Goal: Information Seeking & Learning: Learn about a topic

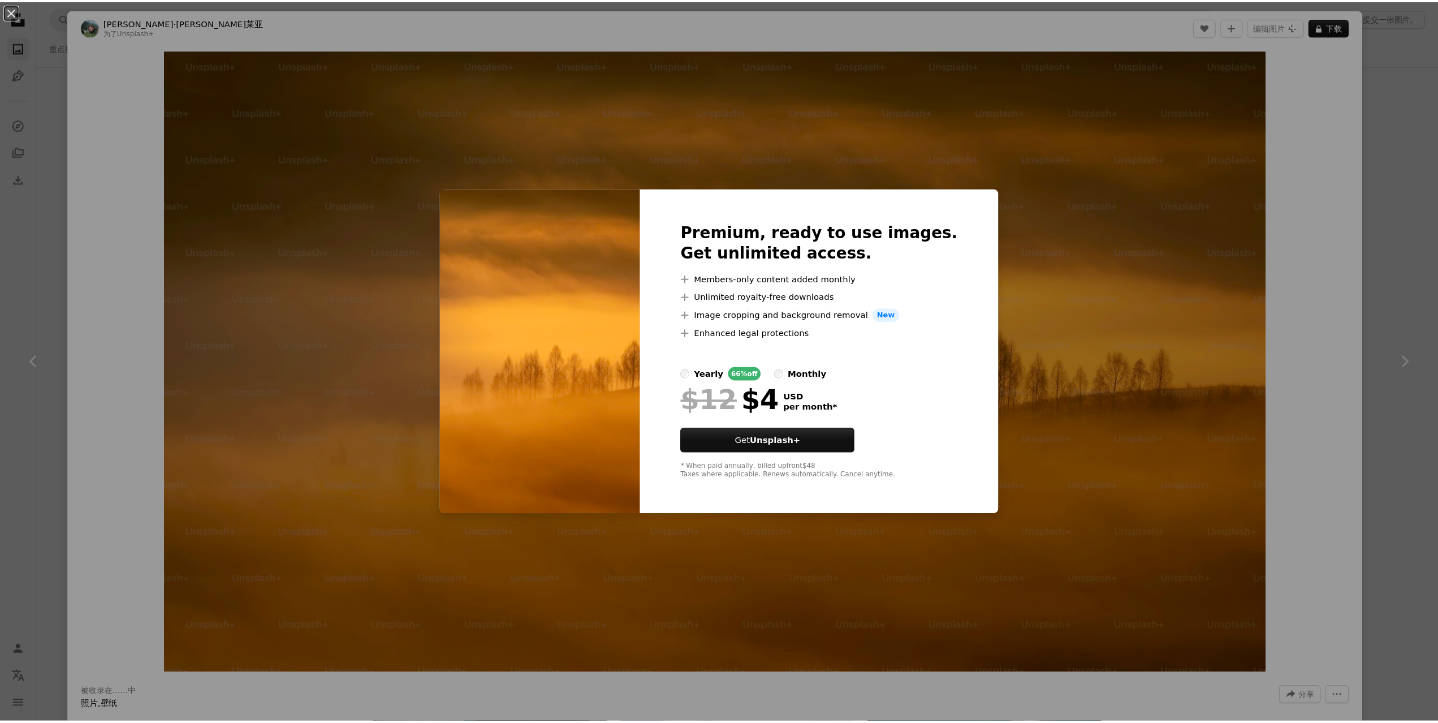
scroll to position [4467, 0]
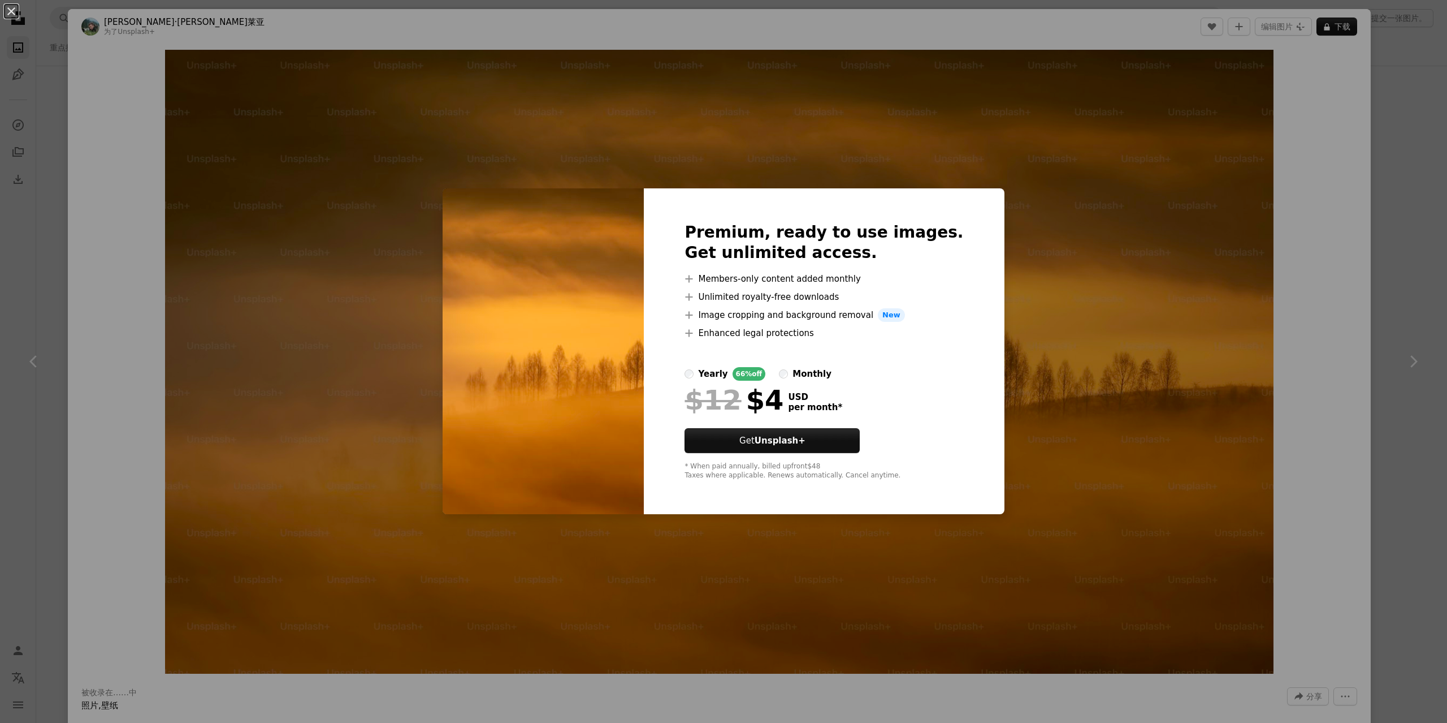
click at [1045, 154] on div "An X shape Premium, ready to use images. Get unlimited access. A plus sign Memb…" at bounding box center [723, 361] width 1447 height 723
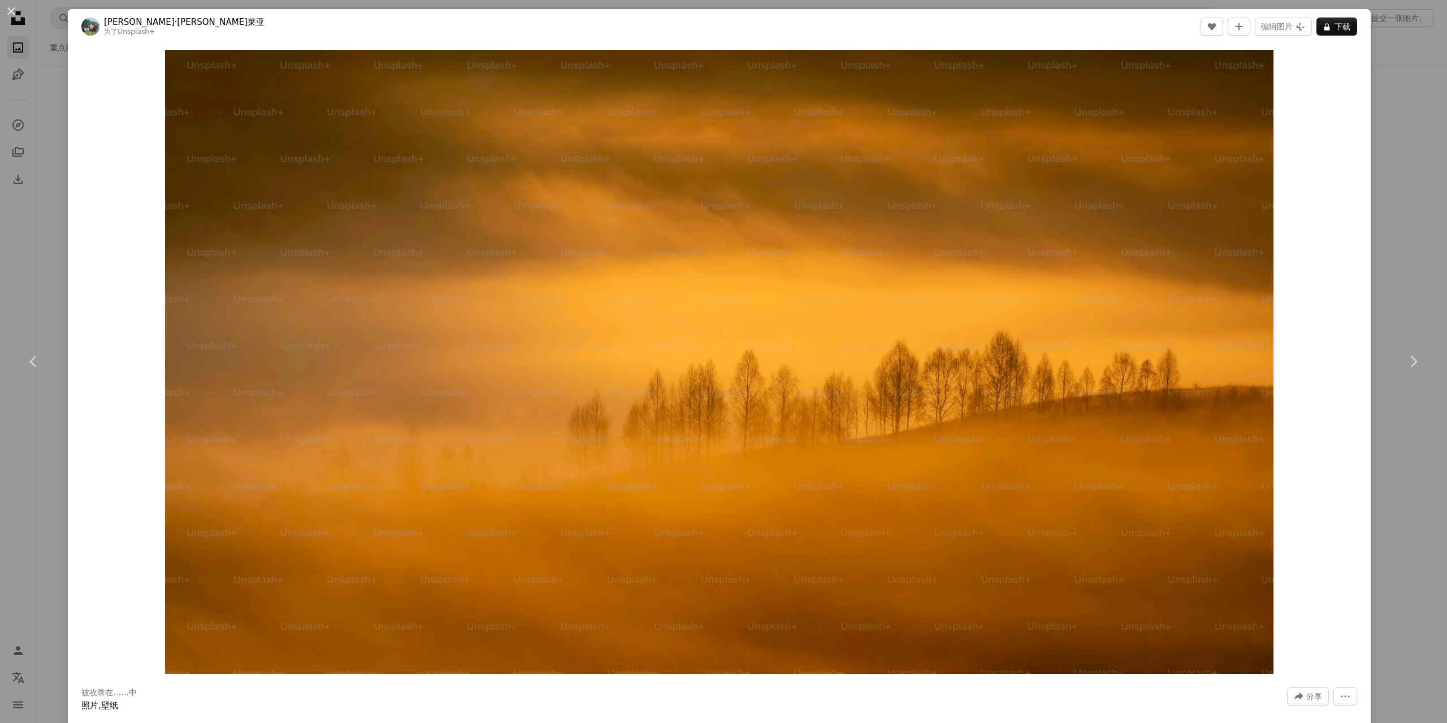
click at [1380, 56] on div "An X shape Chevron left Chevron right [PERSON_NAME] Mirlea [PERSON_NAME]·[PERSO…" at bounding box center [723, 361] width 1447 height 723
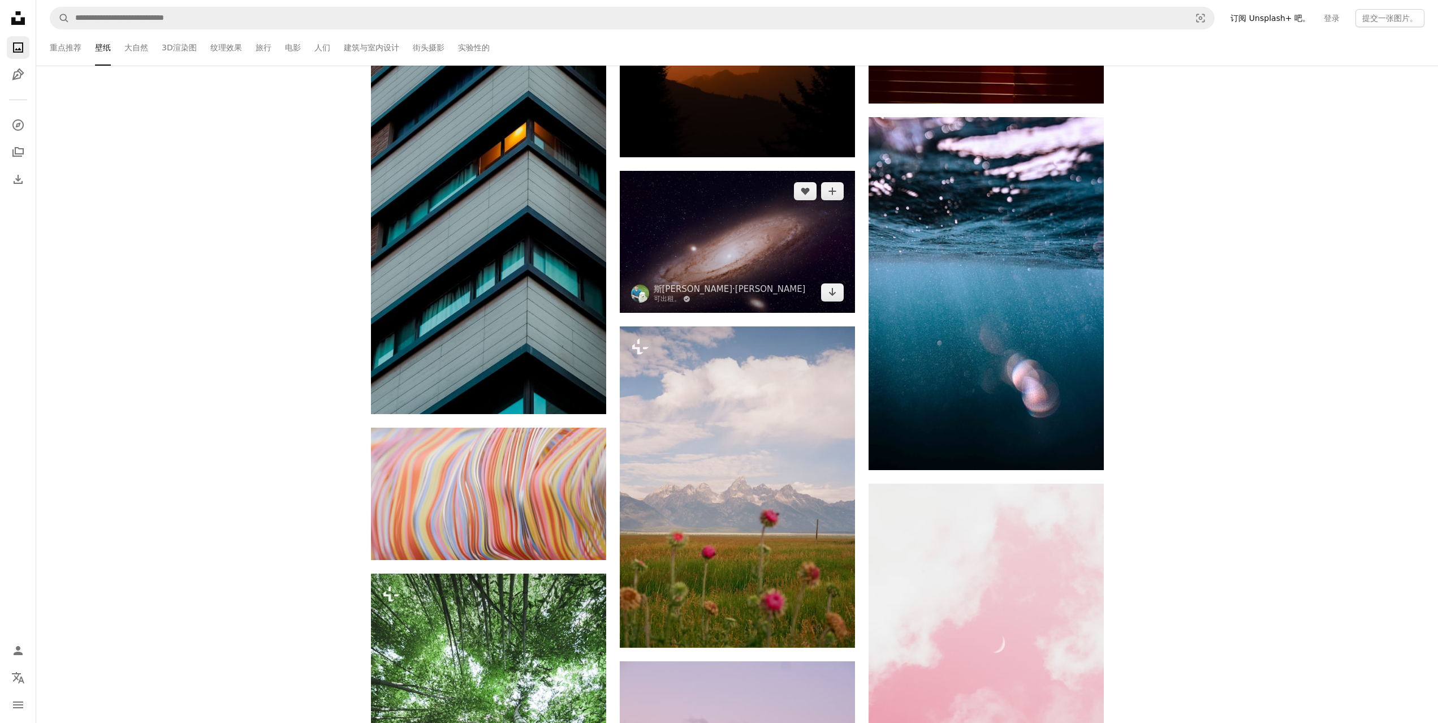
scroll to position [4806, 0]
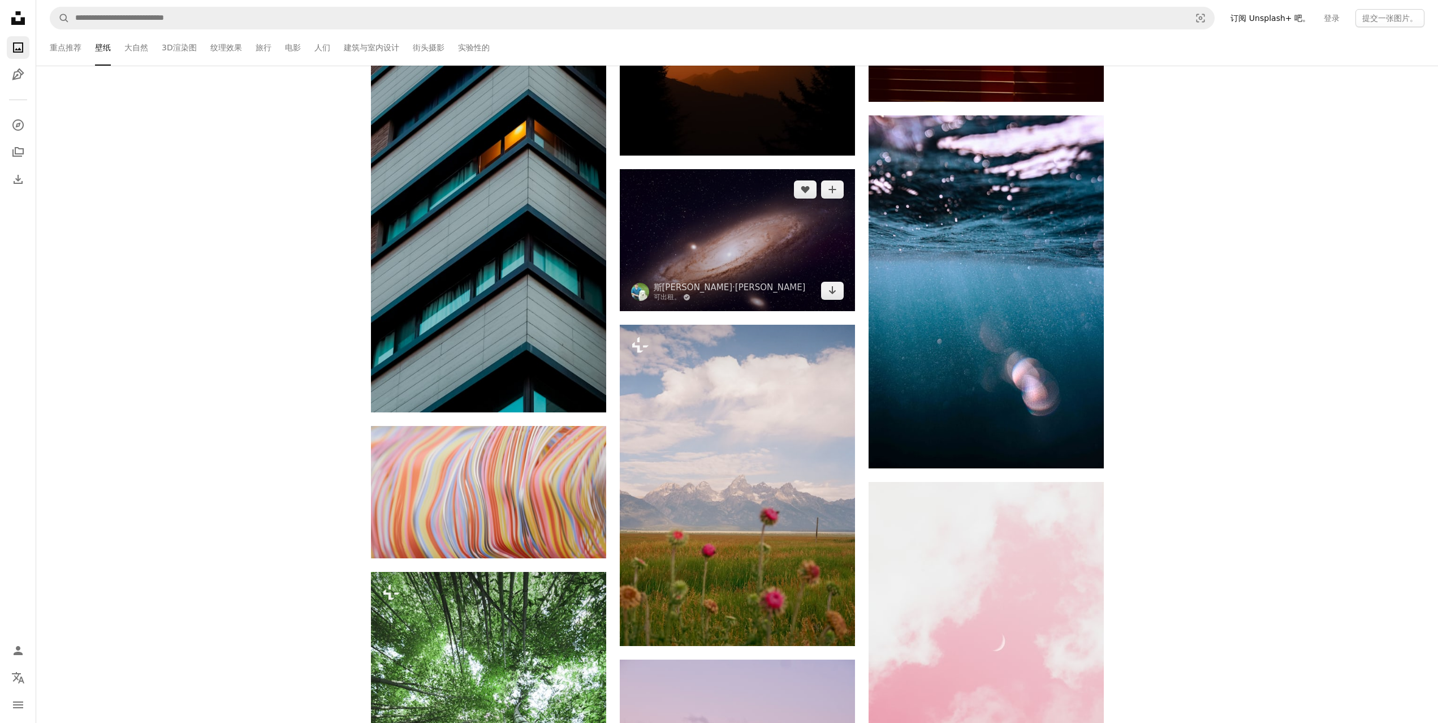
click at [714, 257] on img at bounding box center [737, 240] width 235 height 142
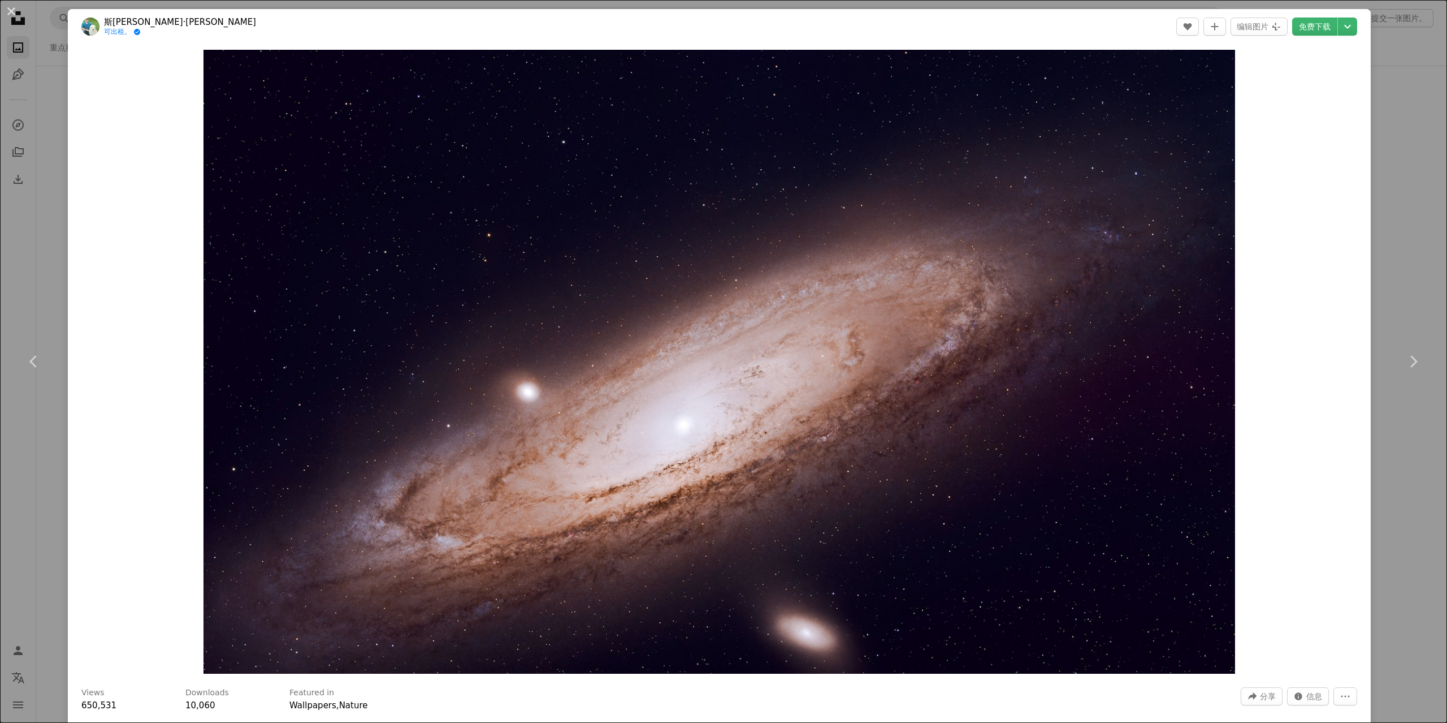
click at [1390, 89] on div "An X shape Chevron left Chevron right [PERSON_NAME] Lord 斯[PERSON_NAME]·[PERSON…" at bounding box center [723, 361] width 1447 height 723
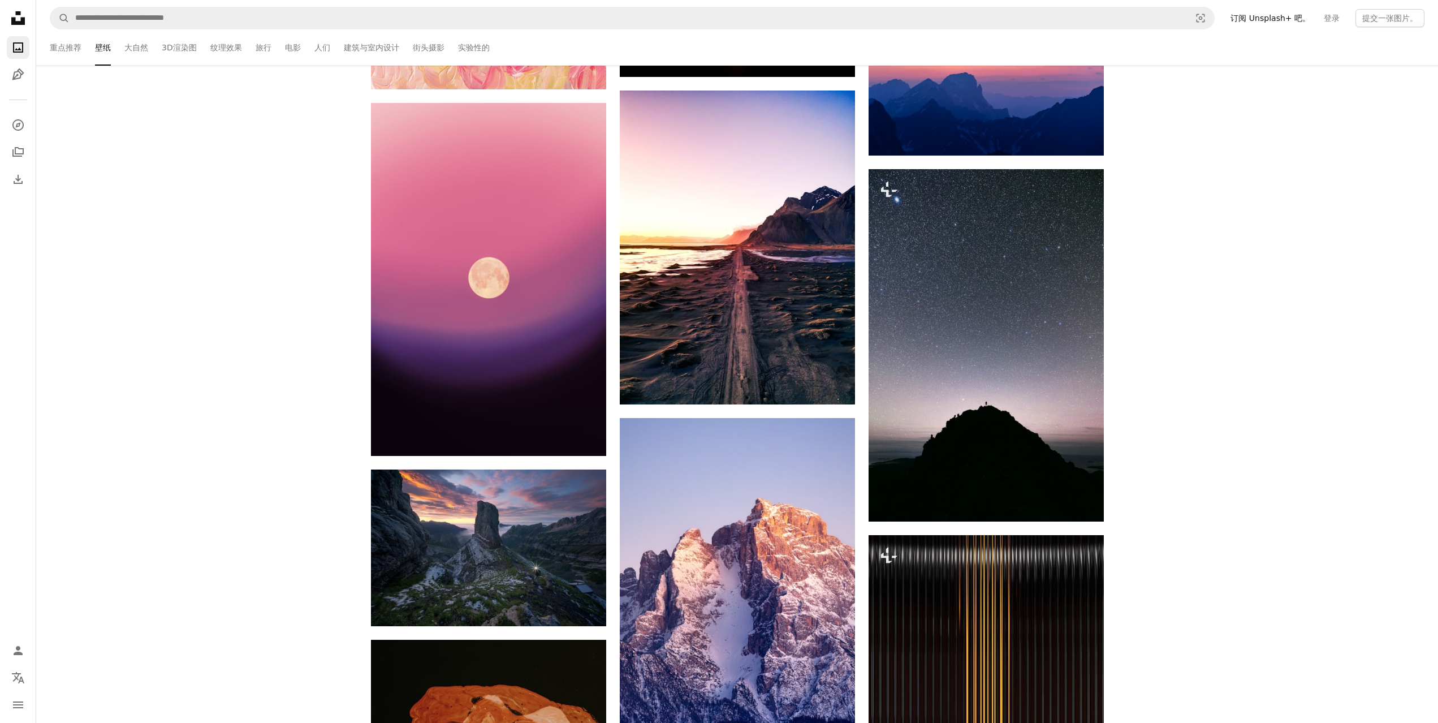
scroll to position [16057, 0]
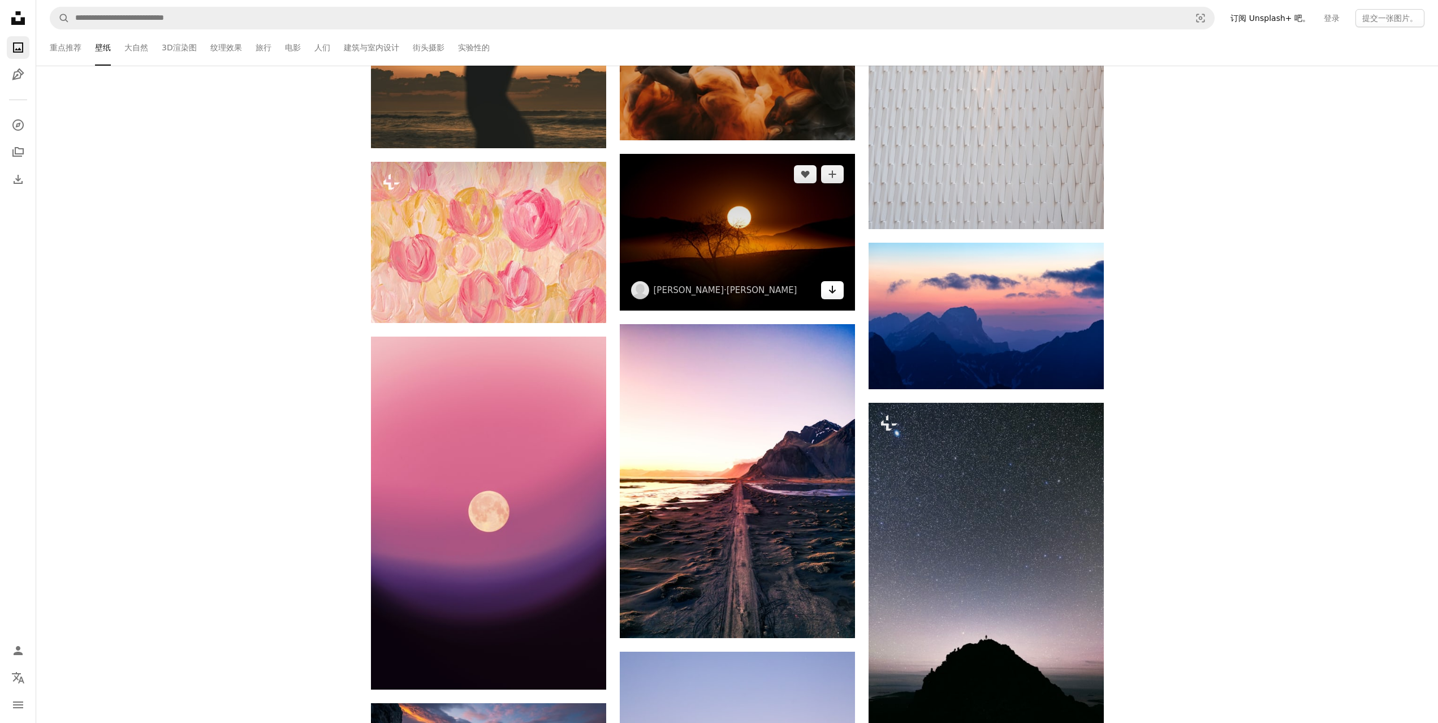
drag, startPoint x: 792, startPoint y: 283, endPoint x: 833, endPoint y: 295, distance: 42.9
click at [792, 283] on img at bounding box center [737, 232] width 235 height 157
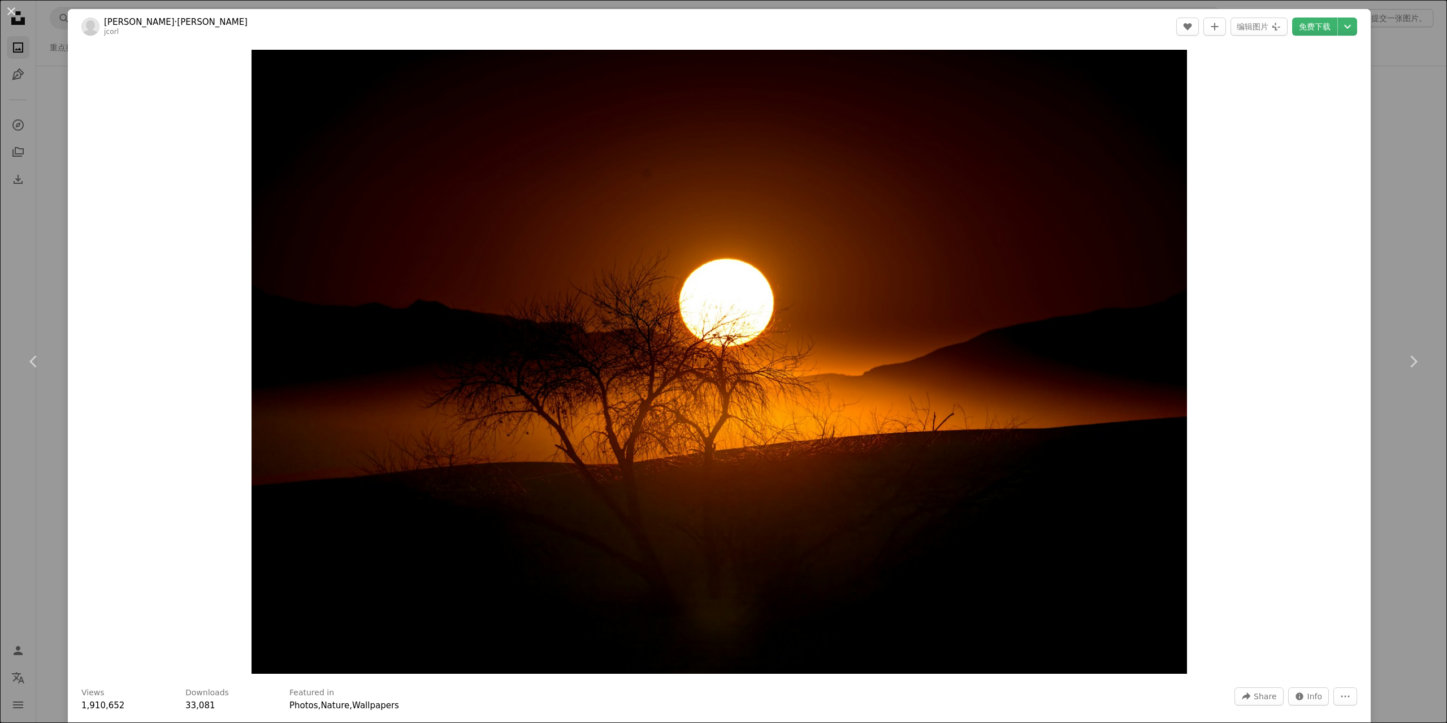
click at [1381, 121] on div "An X shape Chevron left Chevron right [PERSON_NAME] Corl [PERSON_NAME]·[PERSON_…" at bounding box center [723, 361] width 1447 height 723
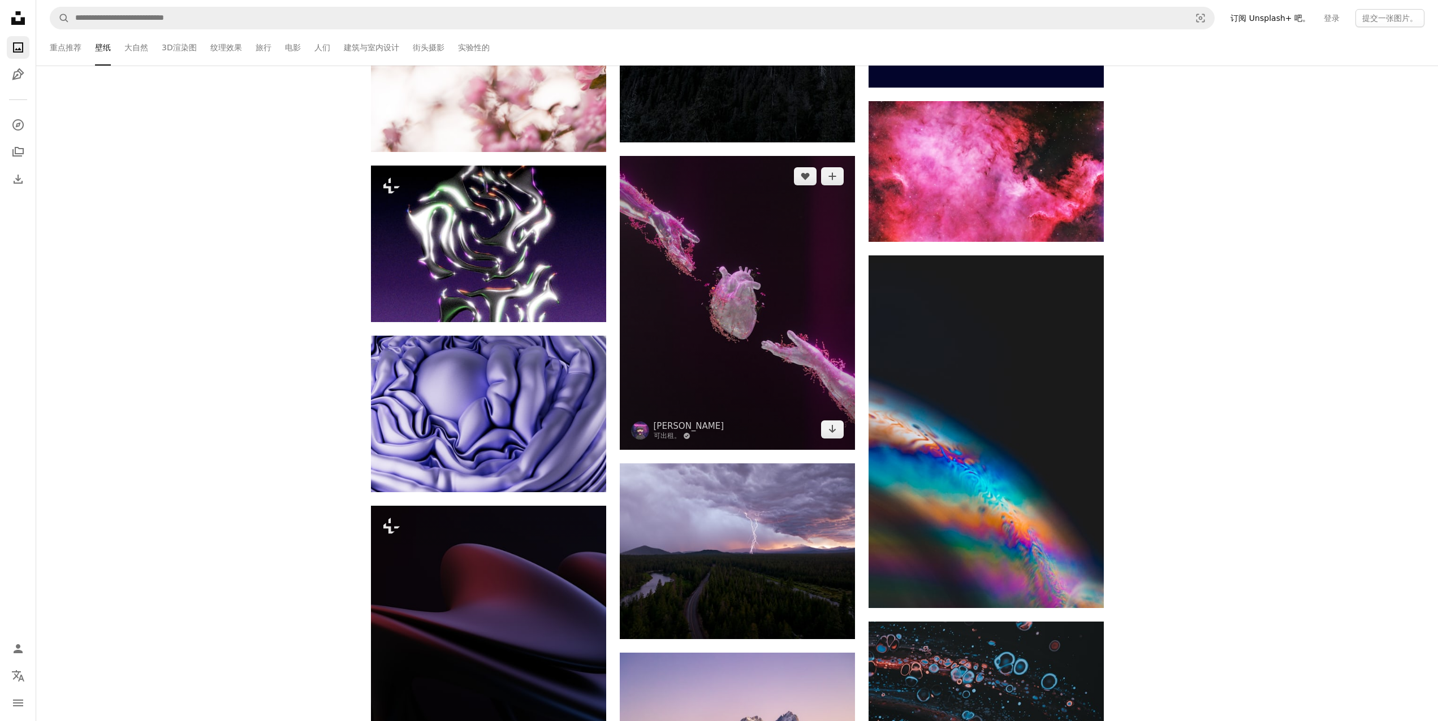
scroll to position [22954, 0]
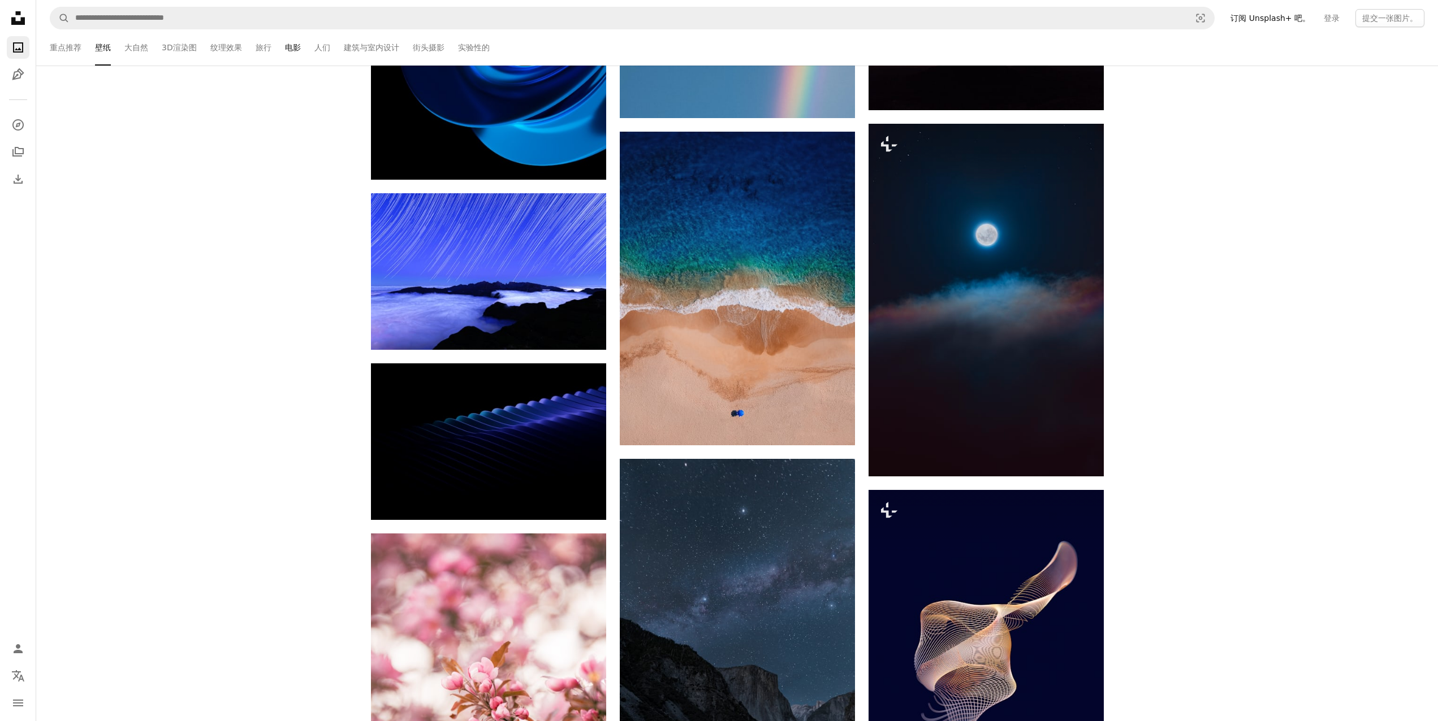
click at [292, 42] on font "电影" at bounding box center [293, 47] width 16 height 12
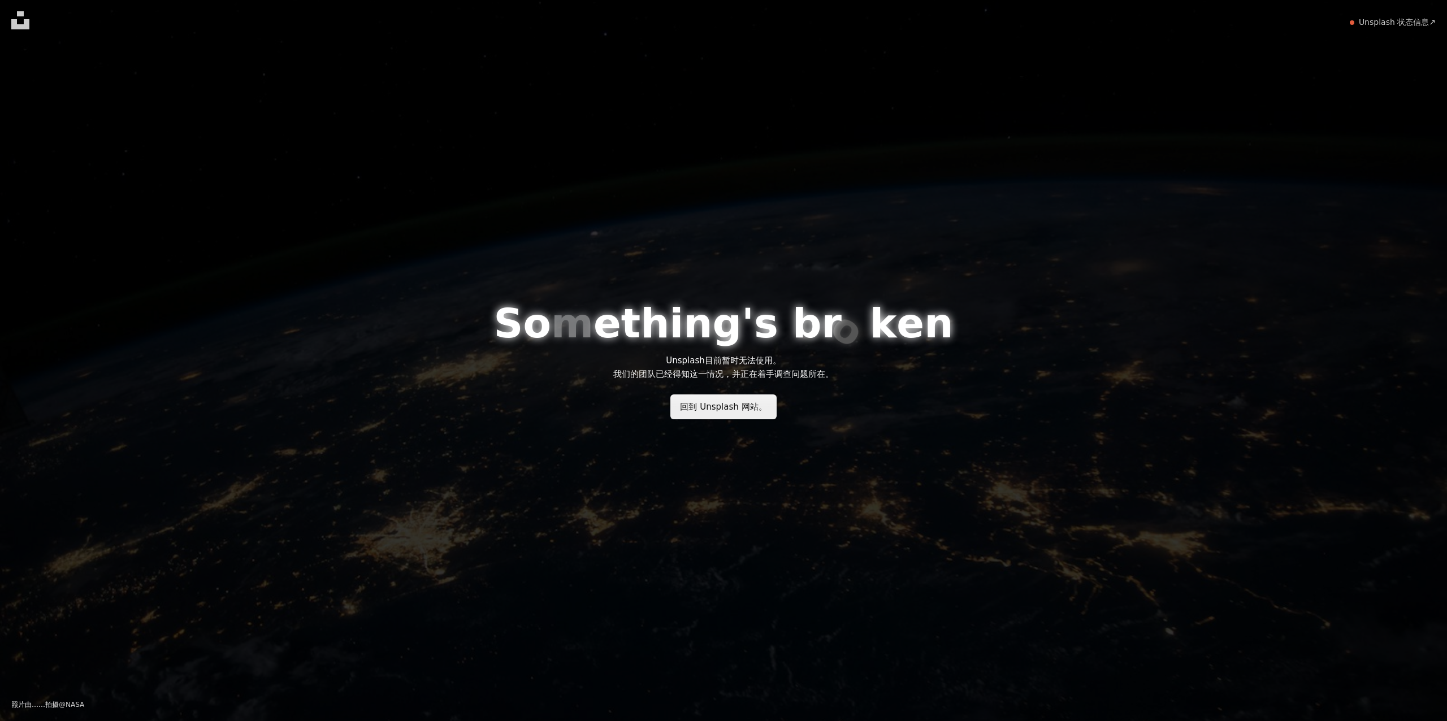
click at [753, 410] on font "回到 Unsplash 网站。" at bounding box center [723, 407] width 87 height 10
